Goal: Information Seeking & Learning: Learn about a topic

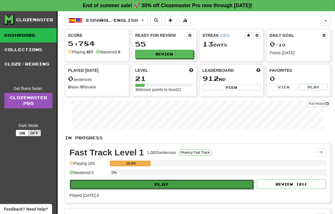
click at [152, 185] on button "Play" at bounding box center [162, 185] width 184 height 10
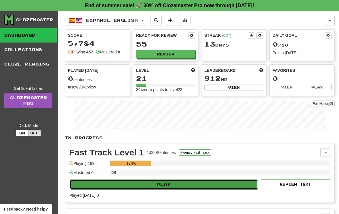
select select "**"
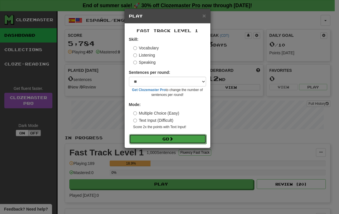
click at [161, 138] on button "Go" at bounding box center [167, 139] width 77 height 10
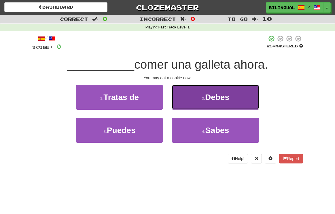
click at [203, 96] on small "2 ." at bounding box center [202, 98] width 3 height 5
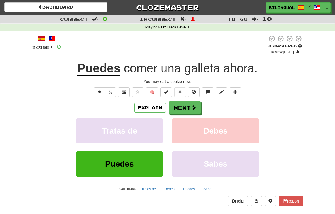
click at [279, 77] on div "/ Score: 0 0 % Mastered Review: [DATE] Puedes [PERSON_NAME] una galleta ahora .…" at bounding box center [167, 120] width 271 height 171
click at [100, 91] on span "Text-to-speech controls" at bounding box center [100, 92] width 4 height 4
click at [183, 110] on button "Next" at bounding box center [185, 108] width 32 height 13
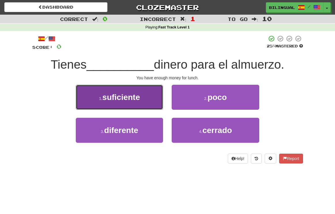
click at [135, 98] on span "suficiente" at bounding box center [121, 97] width 38 height 9
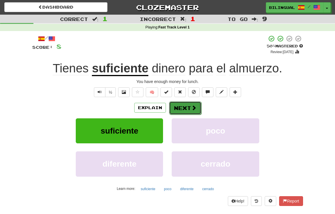
click at [184, 110] on button "Next" at bounding box center [185, 108] width 32 height 13
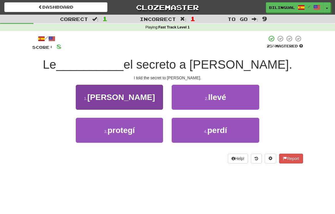
scroll to position [1, 0]
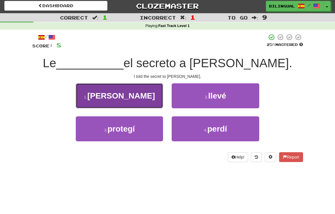
click at [142, 95] on button "1 . [PERSON_NAME]" at bounding box center [119, 95] width 87 height 25
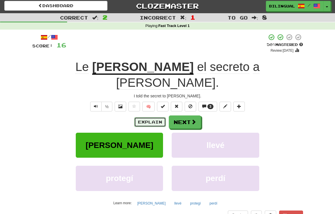
click at [146, 117] on button "Explain" at bounding box center [150, 122] width 32 height 10
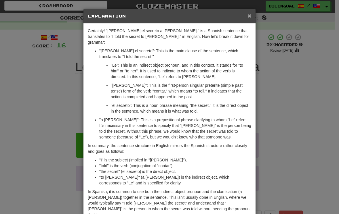
click at [248, 19] on span "×" at bounding box center [249, 15] width 3 height 7
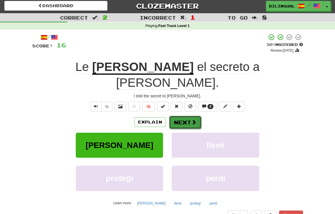
click at [183, 116] on button "Next" at bounding box center [185, 122] width 32 height 13
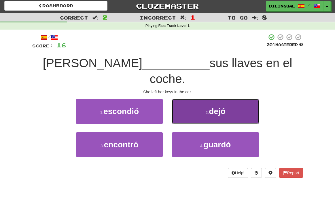
click at [203, 100] on button "2 . dejó" at bounding box center [215, 111] width 87 height 25
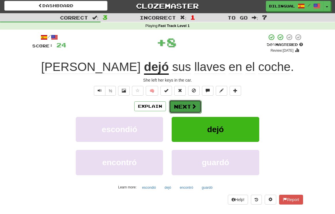
click at [183, 108] on button "Next" at bounding box center [185, 106] width 32 height 13
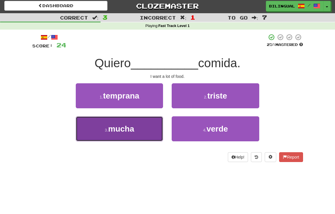
click at [143, 123] on button "3 . mucha" at bounding box center [119, 129] width 87 height 25
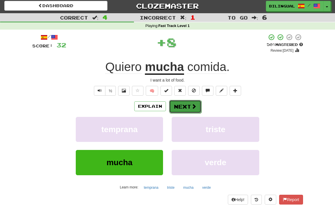
click at [183, 107] on button "Next" at bounding box center [185, 106] width 32 height 13
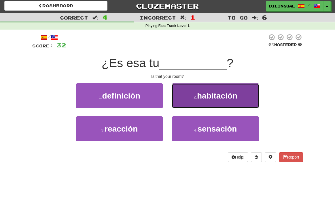
click at [192, 102] on button "2 . habitación" at bounding box center [215, 95] width 87 height 25
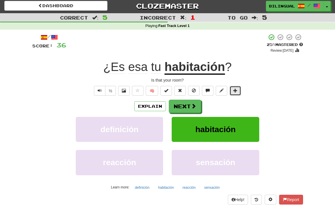
click at [237, 92] on span at bounding box center [235, 91] width 4 height 4
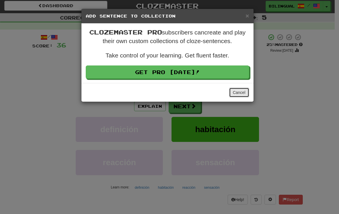
click at [238, 94] on button "Cancel" at bounding box center [239, 93] width 20 height 10
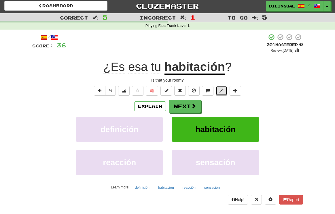
click at [223, 92] on span at bounding box center [221, 91] width 4 height 4
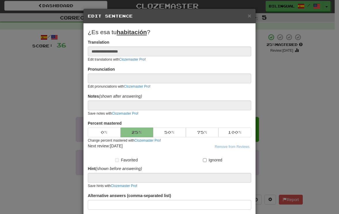
click at [274, 77] on div "**********" at bounding box center [169, 107] width 339 height 214
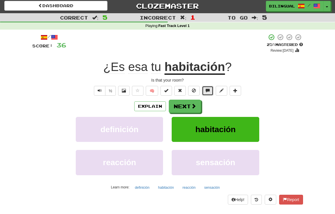
click at [208, 93] on button at bounding box center [208, 91] width 12 height 10
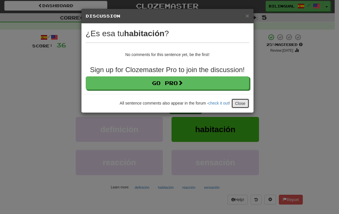
click at [242, 102] on button "Close" at bounding box center [240, 104] width 18 height 10
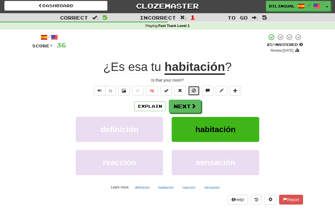
click at [194, 94] on button at bounding box center [194, 91] width 12 height 10
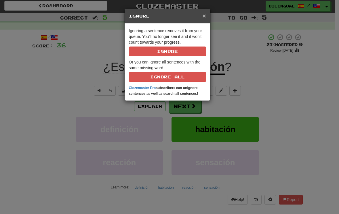
click at [203, 16] on span "×" at bounding box center [203, 15] width 3 height 7
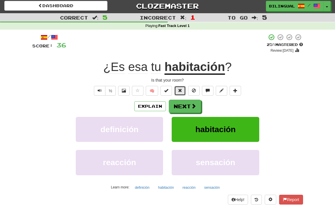
click at [180, 91] on span at bounding box center [180, 91] width 4 height 4
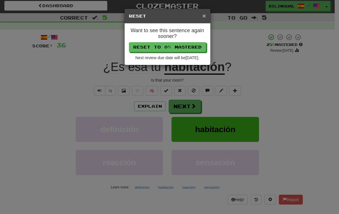
click at [204, 17] on span "×" at bounding box center [203, 15] width 3 height 7
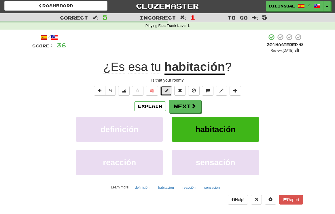
click at [167, 91] on span at bounding box center [166, 91] width 4 height 4
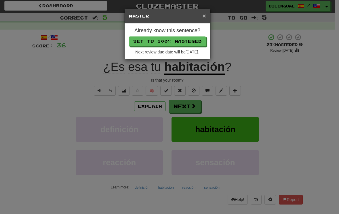
click at [204, 17] on span "×" at bounding box center [203, 15] width 3 height 7
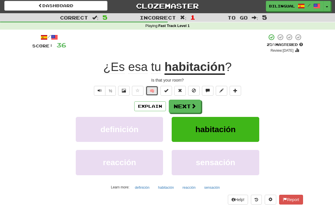
click at [155, 90] on button "🧠" at bounding box center [152, 91] width 12 height 10
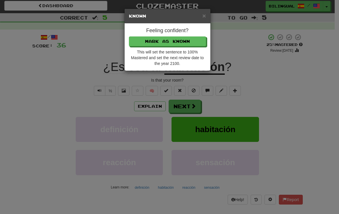
click at [227, 45] on div "× Known Feeling confident? [PERSON_NAME] as Known This will set the sentence to…" at bounding box center [169, 107] width 339 height 214
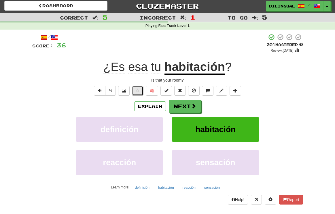
click at [138, 92] on span at bounding box center [138, 91] width 4 height 4
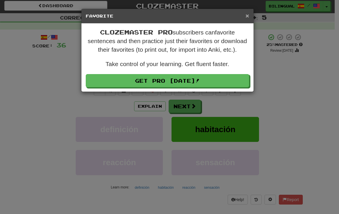
click at [249, 18] on span "×" at bounding box center [247, 15] width 3 height 7
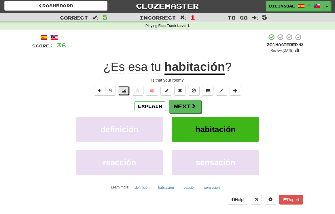
click at [123, 91] on span at bounding box center [124, 91] width 4 height 4
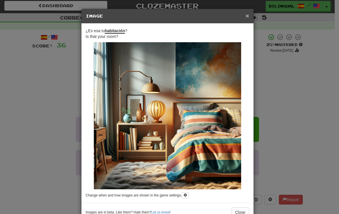
click at [246, 17] on span "×" at bounding box center [247, 15] width 3 height 7
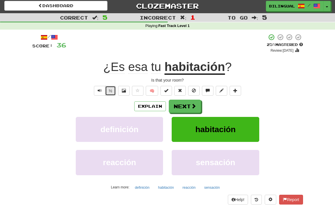
click at [110, 93] on button "½" at bounding box center [110, 91] width 11 height 10
click at [100, 90] on span "Text-to-speech controls" at bounding box center [100, 91] width 4 height 4
click at [187, 108] on button "Next" at bounding box center [185, 106] width 32 height 13
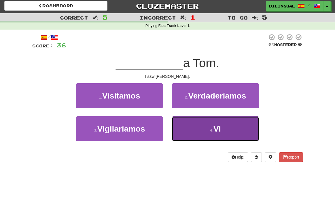
click at [184, 123] on button "4 . Vi" at bounding box center [215, 129] width 87 height 25
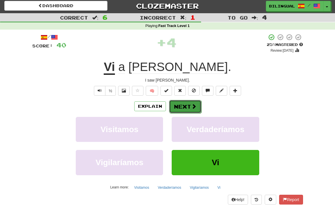
click at [181, 105] on button "Next" at bounding box center [185, 106] width 32 height 13
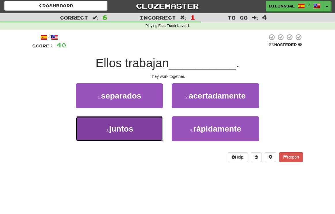
click at [142, 131] on button "3 . juntos" at bounding box center [119, 129] width 87 height 25
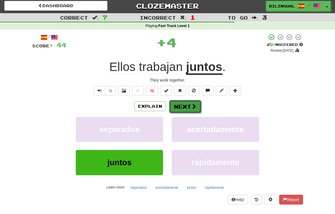
click at [187, 109] on button "Next" at bounding box center [185, 106] width 32 height 13
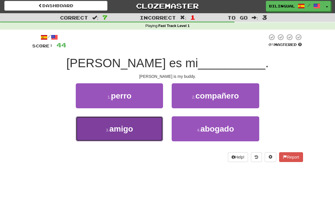
click at [142, 126] on button "3 . amigo" at bounding box center [119, 129] width 87 height 25
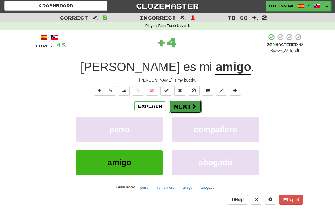
click at [181, 105] on button "Next" at bounding box center [185, 106] width 32 height 13
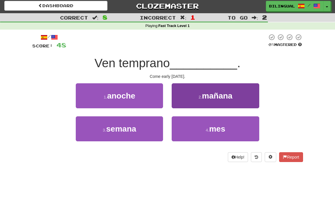
scroll to position [1, 0]
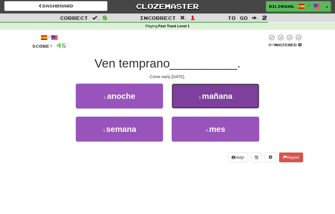
click at [206, 100] on span "mañana" at bounding box center [217, 96] width 31 height 9
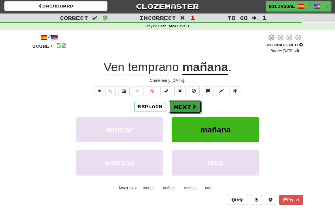
click at [181, 105] on button "Next" at bounding box center [185, 106] width 32 height 13
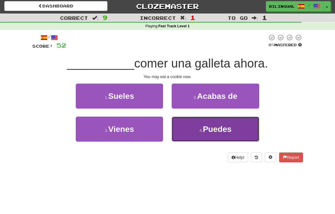
click at [198, 127] on button "4 . Puedes" at bounding box center [215, 129] width 87 height 25
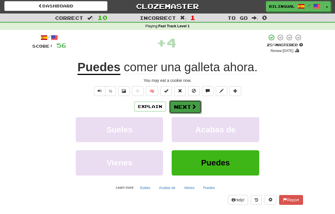
click at [181, 106] on button "Next" at bounding box center [185, 106] width 32 height 13
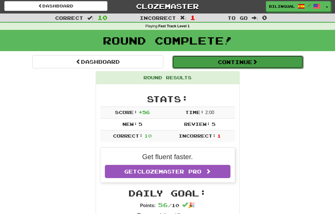
click at [216, 65] on button "Continue" at bounding box center [237, 62] width 131 height 13
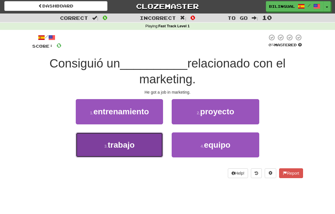
click at [146, 145] on button "3 . trabajo" at bounding box center [119, 145] width 87 height 25
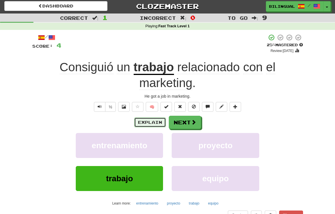
click at [147, 123] on button "Explain" at bounding box center [150, 123] width 32 height 10
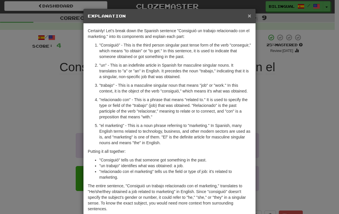
click at [248, 15] on span "×" at bounding box center [249, 15] width 3 height 7
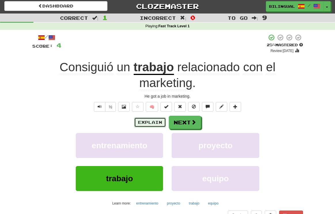
click at [154, 123] on button "Explain" at bounding box center [150, 123] width 32 height 10
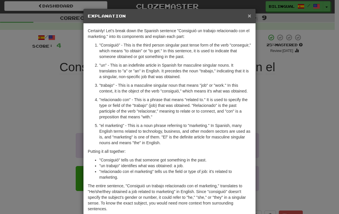
click at [248, 16] on span "×" at bounding box center [249, 15] width 3 height 7
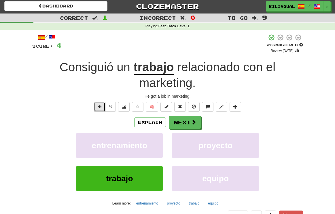
click at [99, 105] on span "Text-to-speech controls" at bounding box center [100, 107] width 4 height 4
click at [109, 107] on button "½" at bounding box center [110, 107] width 11 height 10
click at [178, 124] on button "Next" at bounding box center [185, 122] width 32 height 13
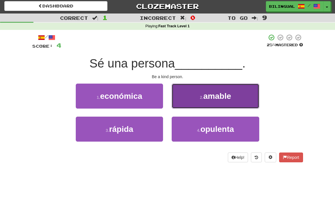
click at [207, 98] on span "amable" at bounding box center [217, 96] width 28 height 9
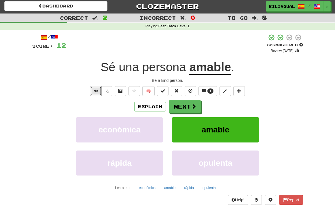
click at [95, 90] on span "Text-to-speech controls" at bounding box center [96, 91] width 4 height 4
click at [183, 108] on button "Next" at bounding box center [185, 106] width 32 height 13
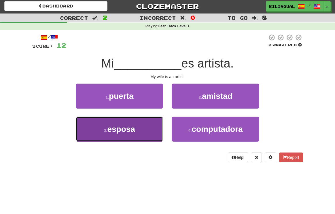
click at [142, 132] on button "3 . esposa" at bounding box center [119, 129] width 87 height 25
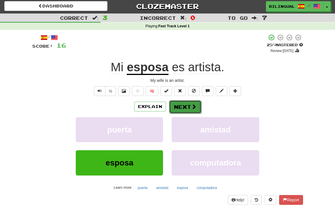
click at [183, 106] on button "Next" at bounding box center [185, 106] width 32 height 13
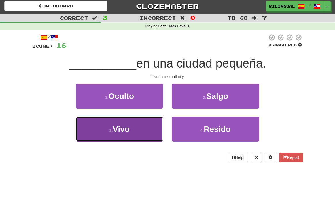
click at [148, 128] on button "3 . Vivo" at bounding box center [119, 129] width 87 height 25
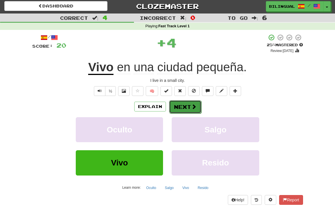
click at [180, 106] on button "Next" at bounding box center [185, 106] width 32 height 13
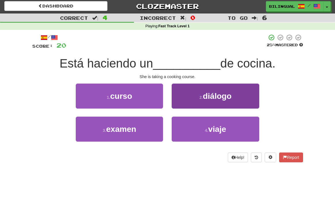
scroll to position [3, 0]
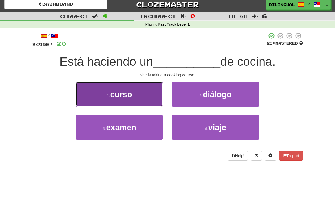
click at [148, 90] on button "1 . curso" at bounding box center [119, 94] width 87 height 25
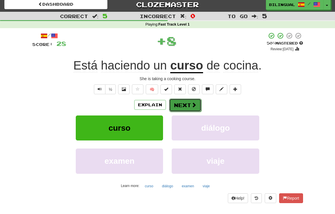
click at [177, 107] on button "Next" at bounding box center [185, 105] width 32 height 13
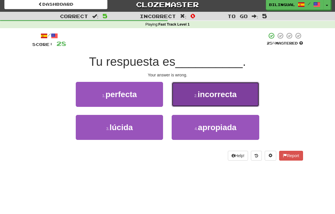
click at [200, 90] on span "incorrecta" at bounding box center [216, 94] width 39 height 9
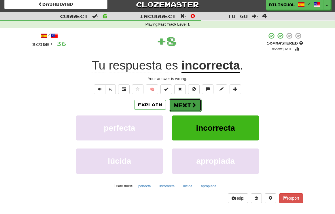
click at [182, 104] on button "Next" at bounding box center [185, 105] width 32 height 13
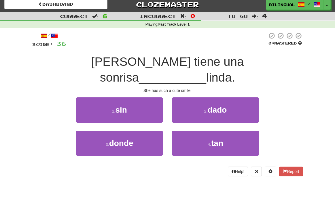
scroll to position [2, 0]
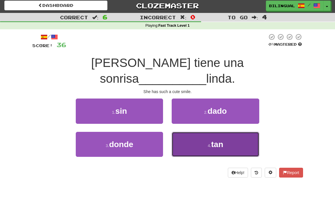
click at [198, 132] on button "4 . tan" at bounding box center [215, 144] width 87 height 25
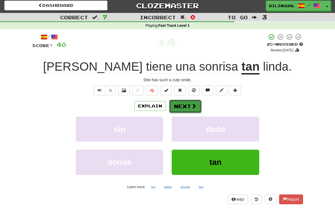
click at [183, 108] on button "Next" at bounding box center [185, 106] width 32 height 13
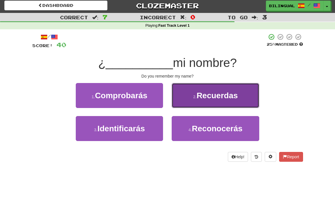
click at [211, 94] on span "Recuerdas" at bounding box center [216, 95] width 41 height 9
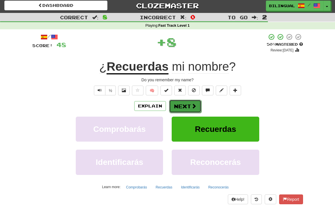
click at [194, 106] on span at bounding box center [193, 106] width 5 height 5
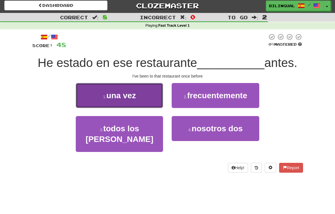
click at [143, 99] on button "1 . una vez" at bounding box center [119, 95] width 87 height 25
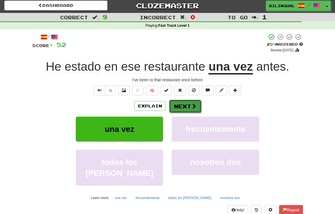
click at [184, 105] on button "Next" at bounding box center [185, 106] width 32 height 13
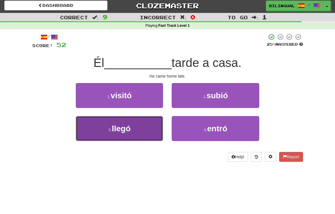
click at [142, 131] on button "3 . llegó" at bounding box center [119, 128] width 87 height 25
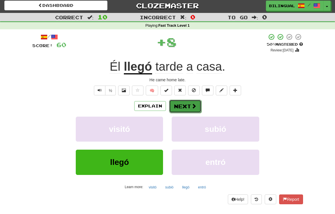
click at [187, 106] on button "Next" at bounding box center [185, 106] width 32 height 13
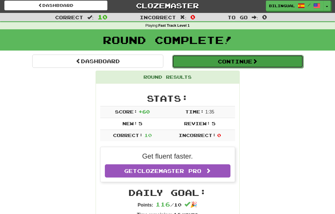
click at [209, 66] on button "Continue" at bounding box center [237, 61] width 131 height 13
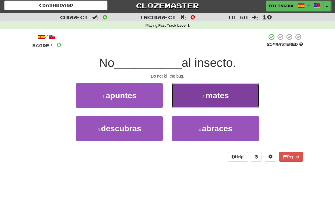
click at [192, 100] on button "2 . mates" at bounding box center [215, 95] width 87 height 25
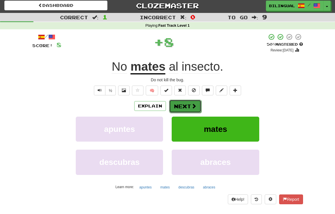
click at [188, 106] on button "Next" at bounding box center [185, 106] width 32 height 13
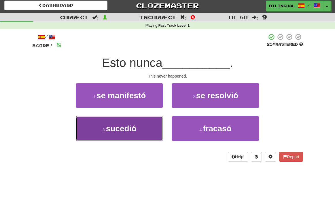
click at [154, 121] on button "3 . sucedió" at bounding box center [119, 128] width 87 height 25
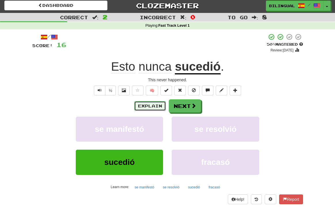
click at [146, 107] on button "Explain" at bounding box center [150, 106] width 32 height 10
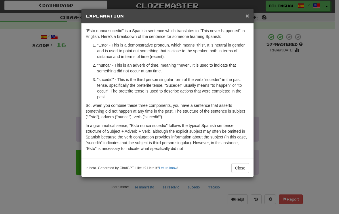
click at [247, 18] on span "×" at bounding box center [247, 15] width 3 height 7
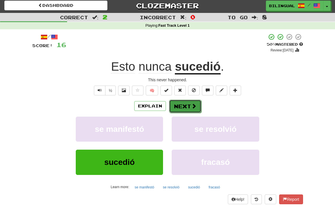
click at [188, 107] on button "Next" at bounding box center [185, 106] width 32 height 13
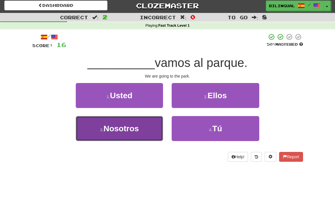
click at [143, 134] on button "3 . Nosotros" at bounding box center [119, 128] width 87 height 25
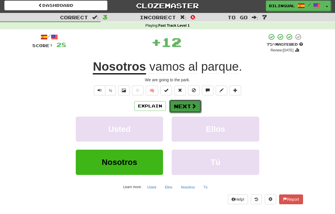
click at [183, 106] on button "Next" at bounding box center [185, 106] width 32 height 13
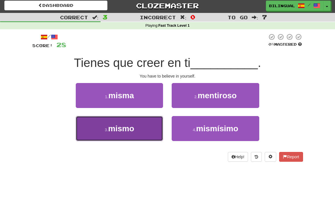
click at [143, 125] on button "3 . mismo" at bounding box center [119, 128] width 87 height 25
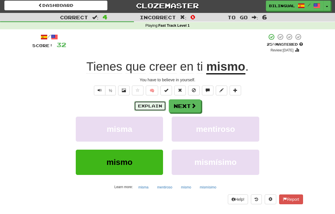
click at [144, 106] on button "Explain" at bounding box center [150, 106] width 32 height 10
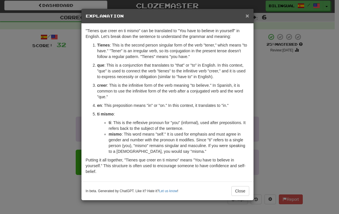
click at [247, 18] on span "×" at bounding box center [247, 15] width 3 height 7
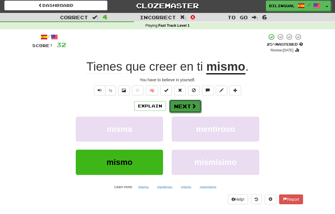
click at [182, 106] on button "Next" at bounding box center [185, 106] width 32 height 13
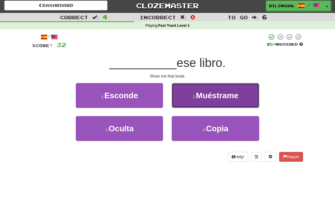
click at [200, 100] on button "2 . Muéstrame" at bounding box center [215, 95] width 87 height 25
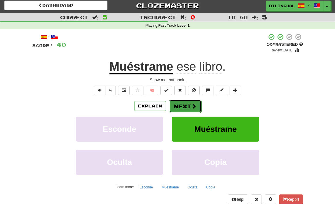
click at [185, 108] on button "Next" at bounding box center [185, 106] width 32 height 13
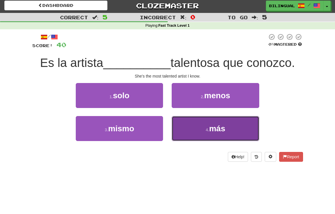
click at [200, 126] on button "4 . más" at bounding box center [215, 128] width 87 height 25
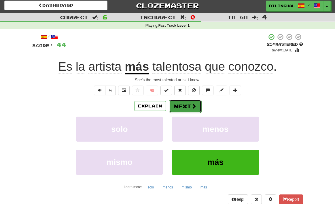
click at [179, 109] on button "Next" at bounding box center [185, 106] width 32 height 13
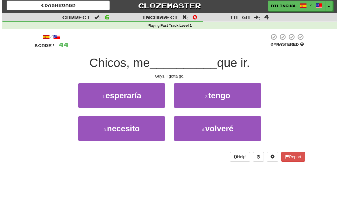
scroll to position [1, 0]
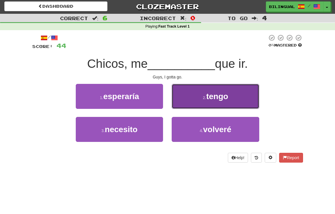
click at [193, 105] on button "2 . tengo" at bounding box center [215, 96] width 87 height 25
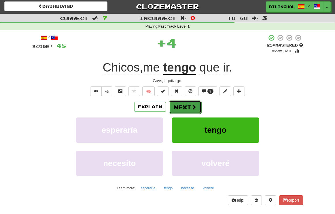
click at [193, 107] on span at bounding box center [193, 106] width 5 height 5
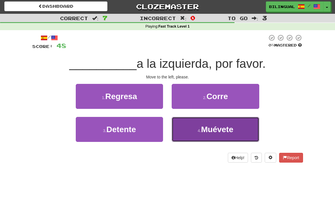
click at [202, 127] on span "Muévete" at bounding box center [217, 129] width 32 height 9
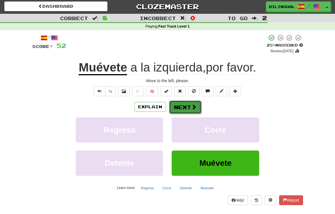
click at [184, 106] on button "Next" at bounding box center [185, 107] width 32 height 13
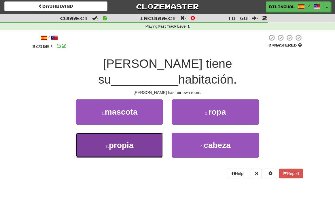
click at [145, 133] on button "3 . propia" at bounding box center [119, 145] width 87 height 25
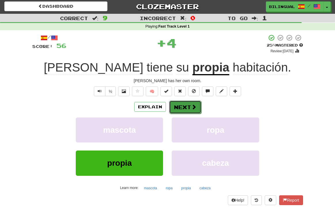
click at [179, 109] on button "Next" at bounding box center [185, 107] width 32 height 13
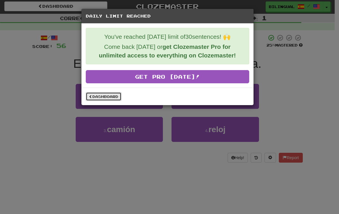
click at [109, 96] on link "Dashboard" at bounding box center [104, 96] width 36 height 9
